Goal: Navigation & Orientation: Find specific page/section

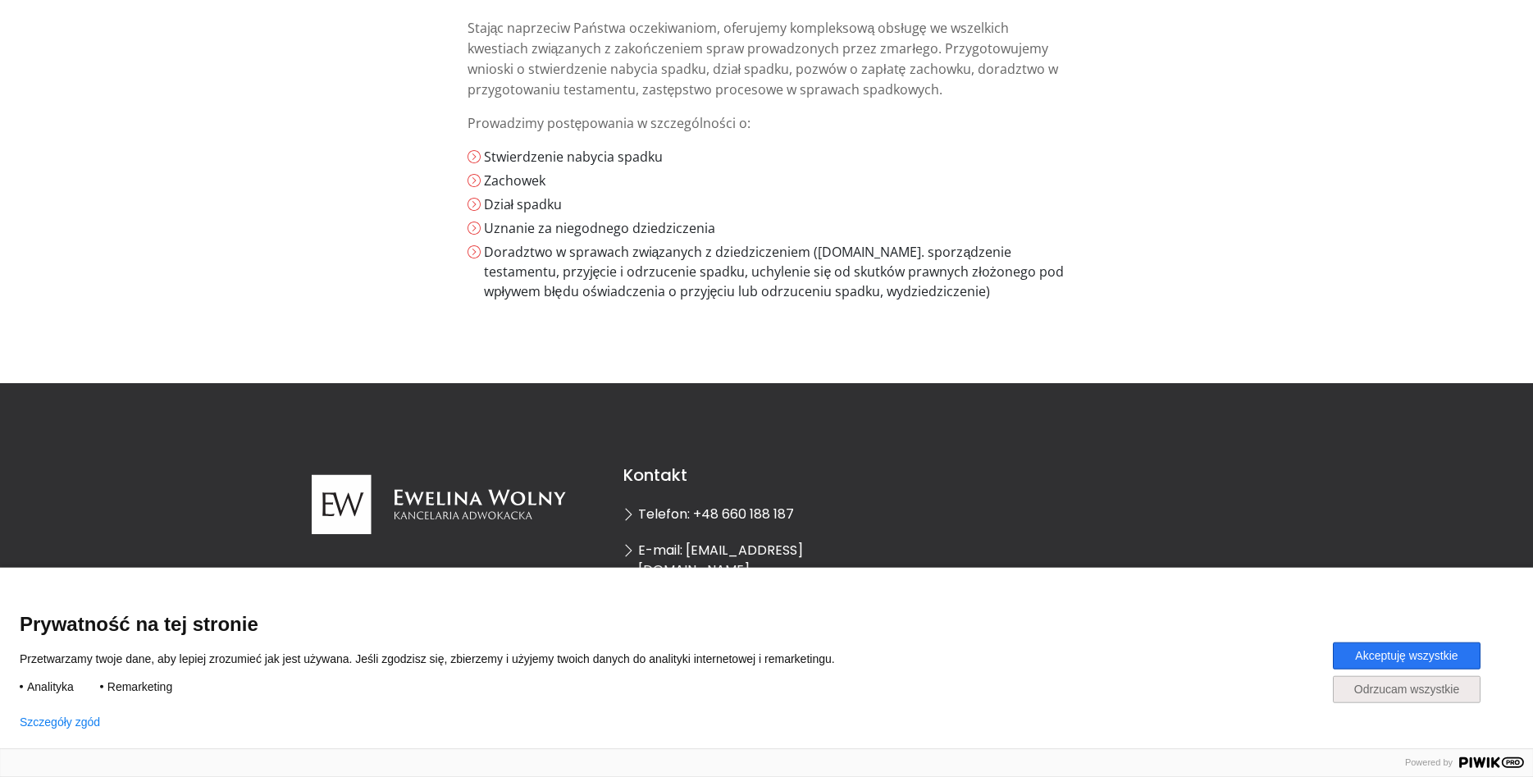
scroll to position [335, 0]
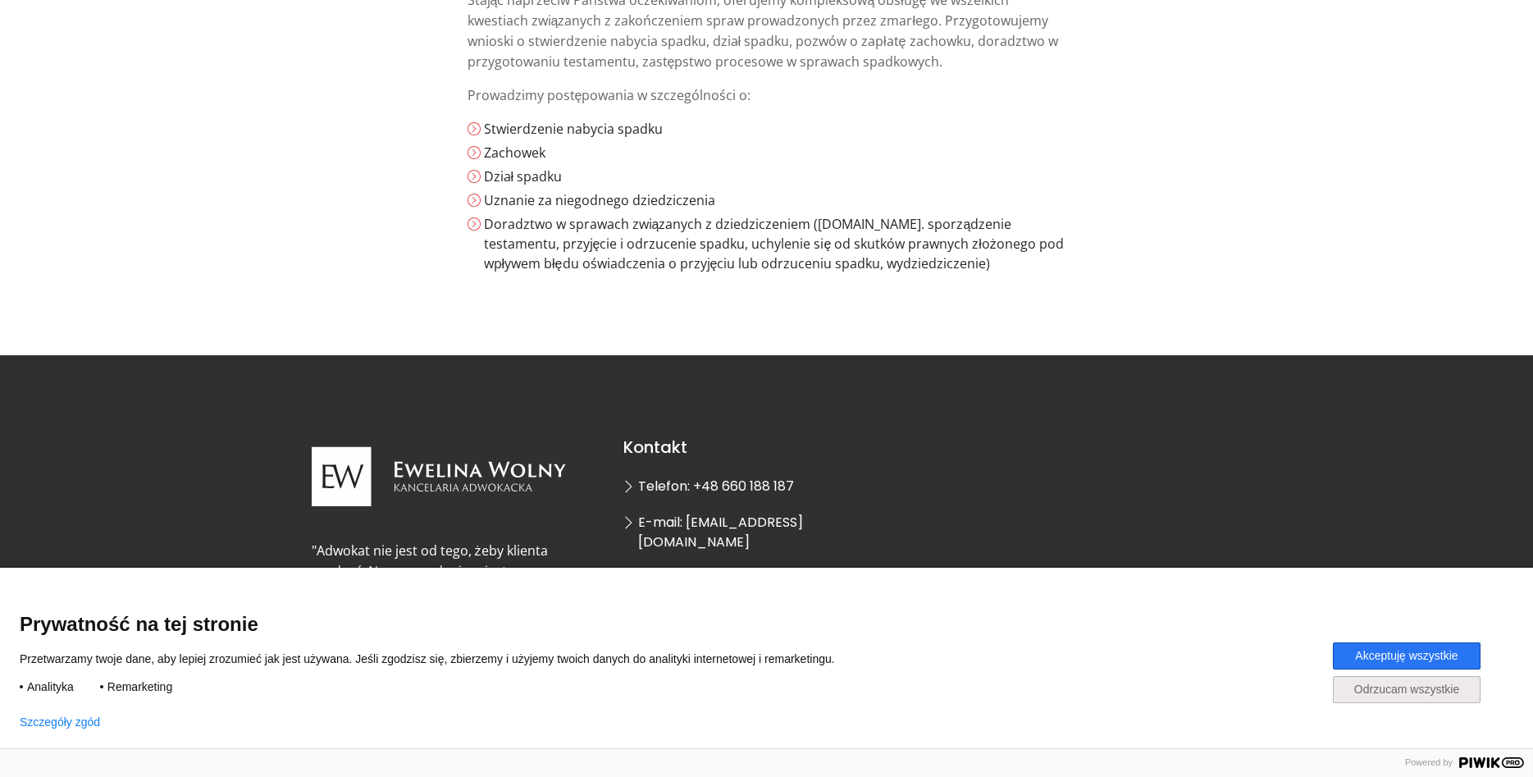
click at [1433, 655] on button "Akceptuję wszystkie" at bounding box center [1407, 655] width 148 height 27
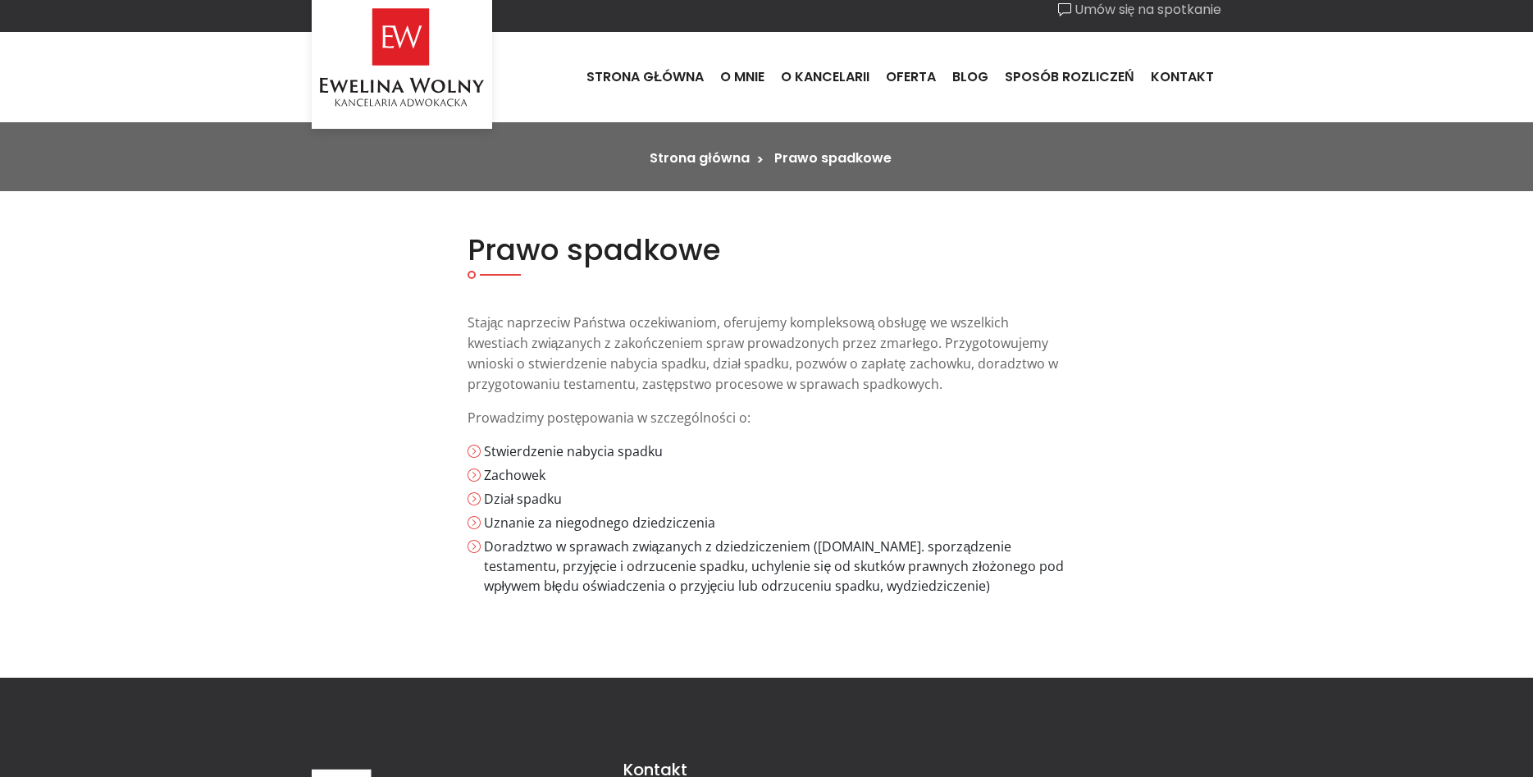
scroll to position [0, 0]
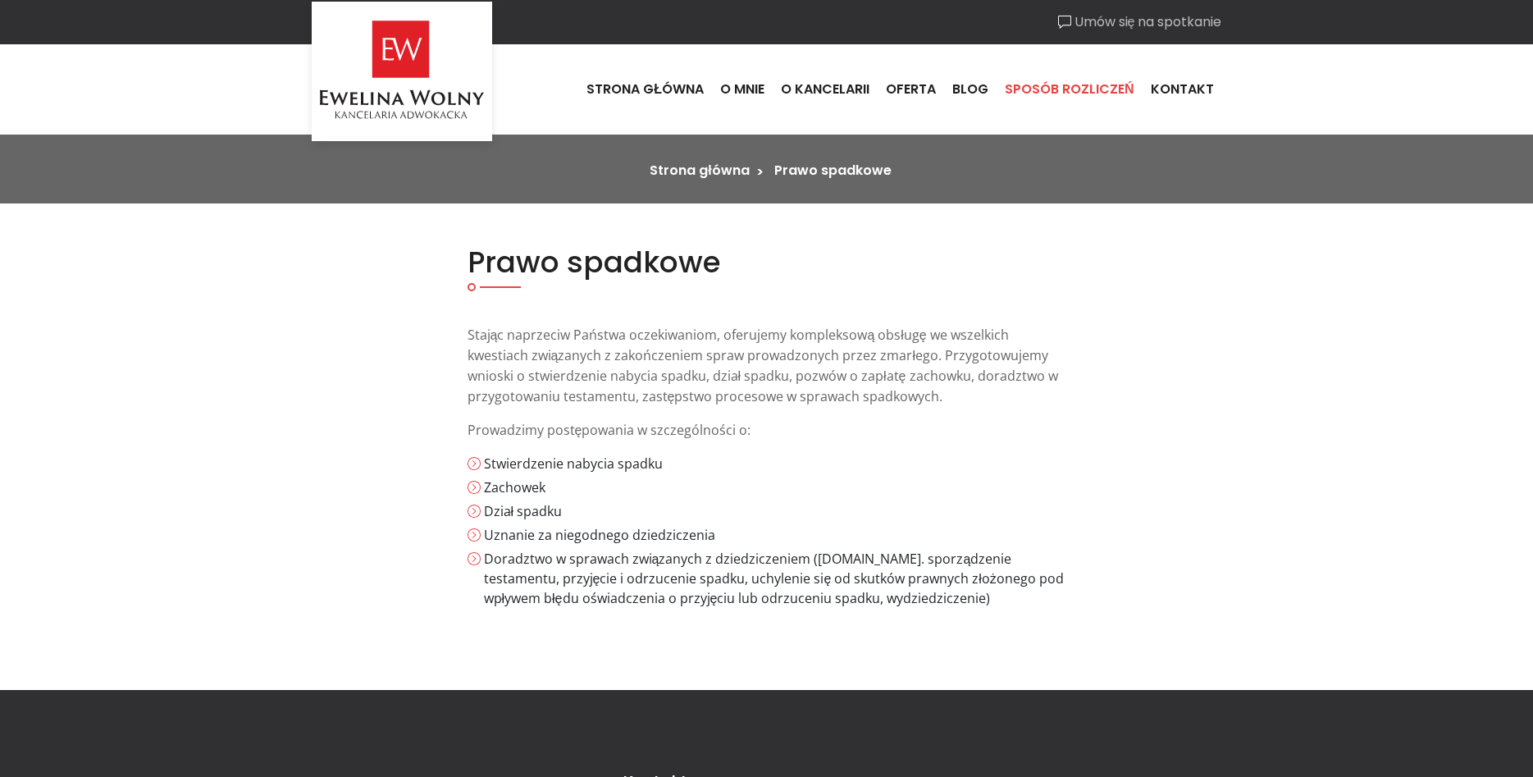
click at [1101, 85] on link "Sposób rozliczeń" at bounding box center [1069, 89] width 146 height 44
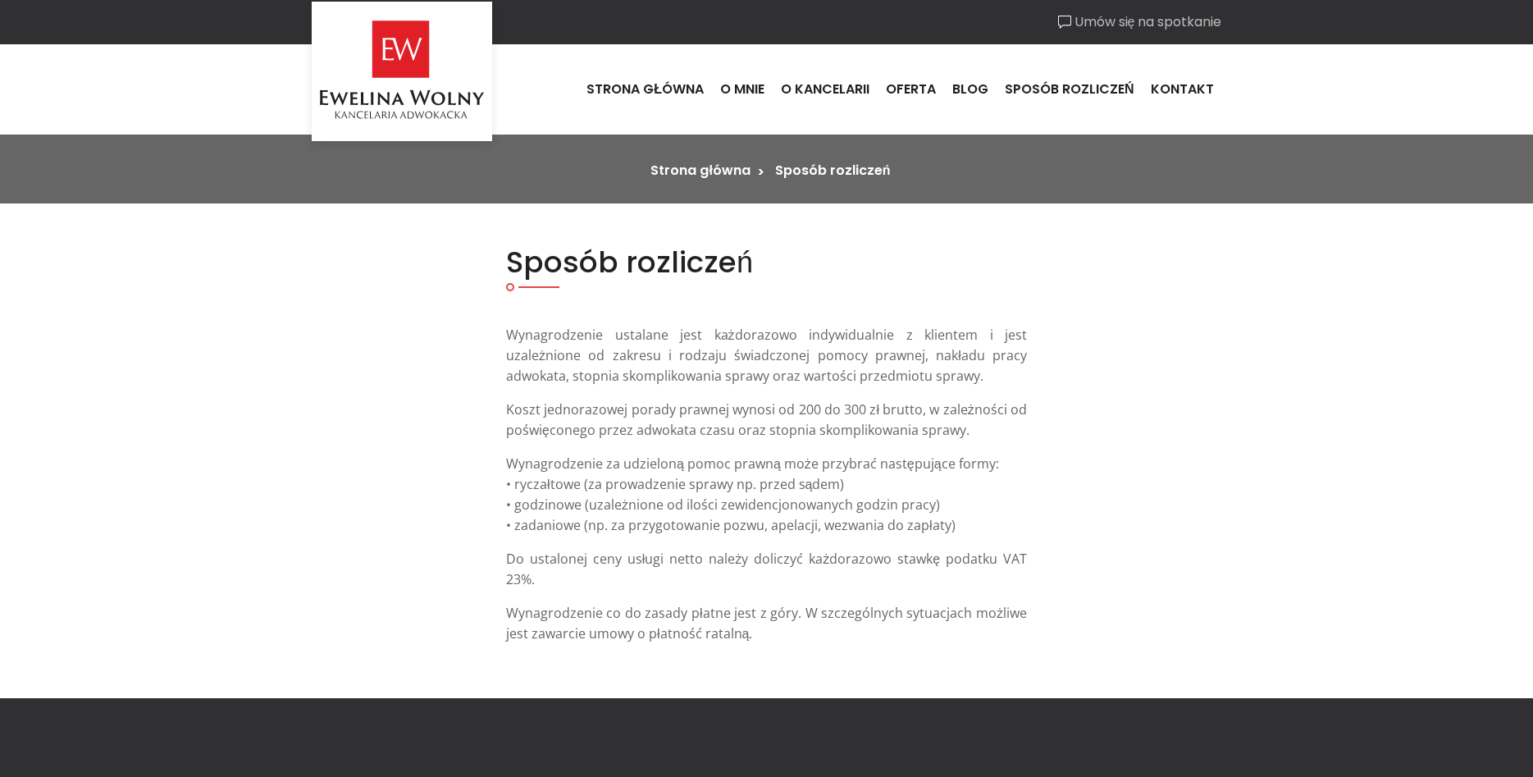
click at [365, 93] on img at bounding box center [402, 71] width 164 height 147
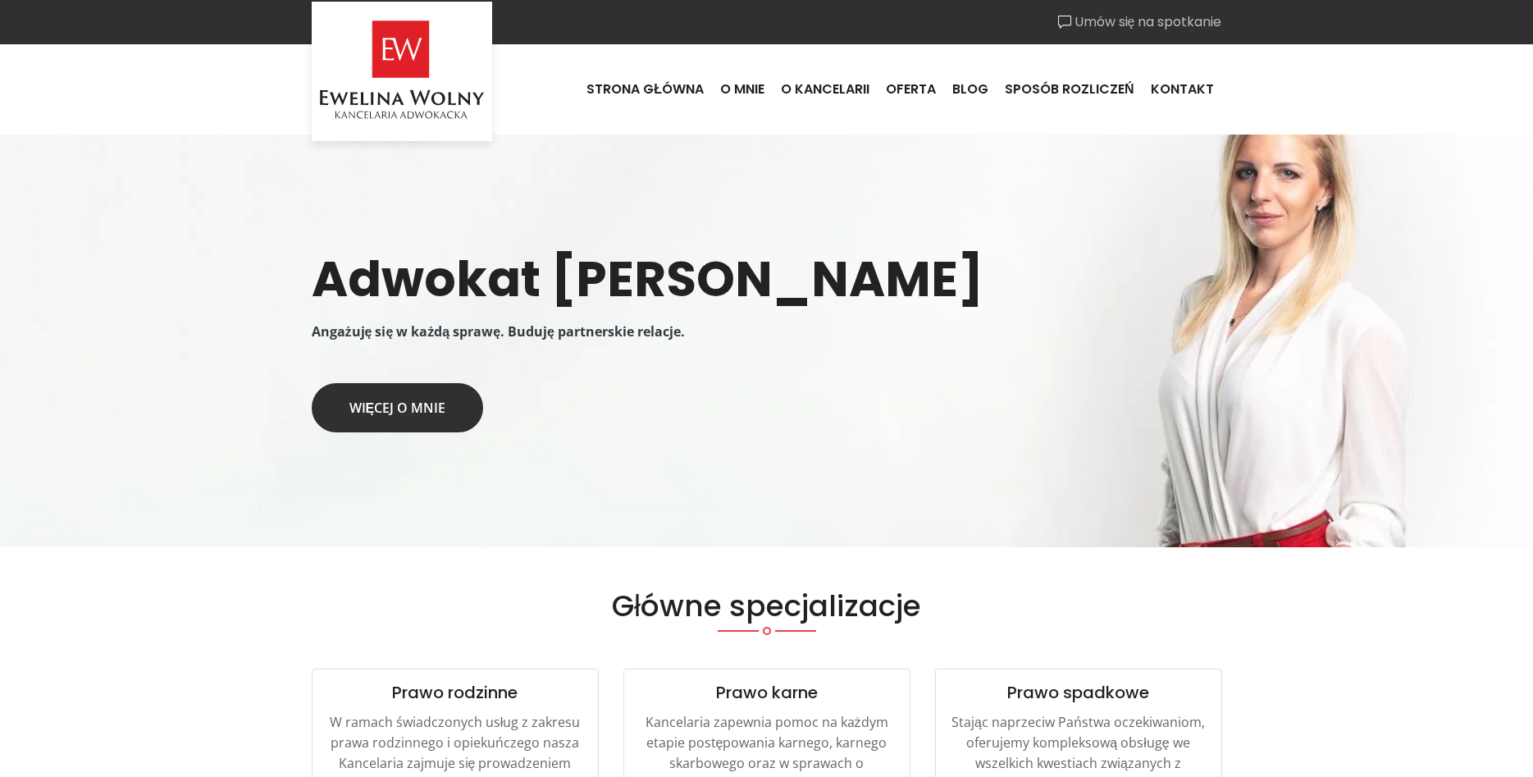
click at [439, 409] on link "Więcej o mnie" at bounding box center [398, 407] width 172 height 49
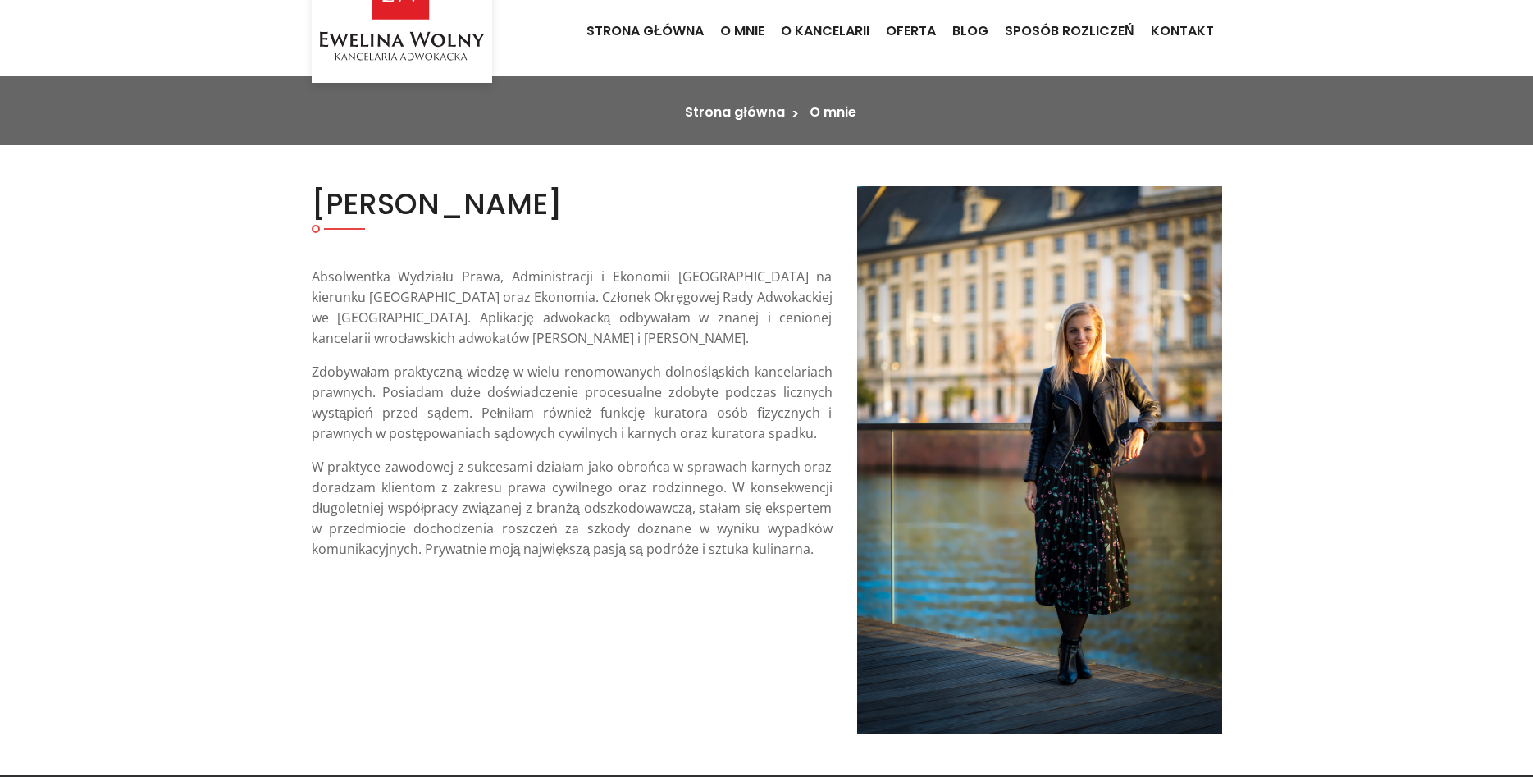
scroll to position [84, 0]
